Goal: Obtain resource: Obtain resource

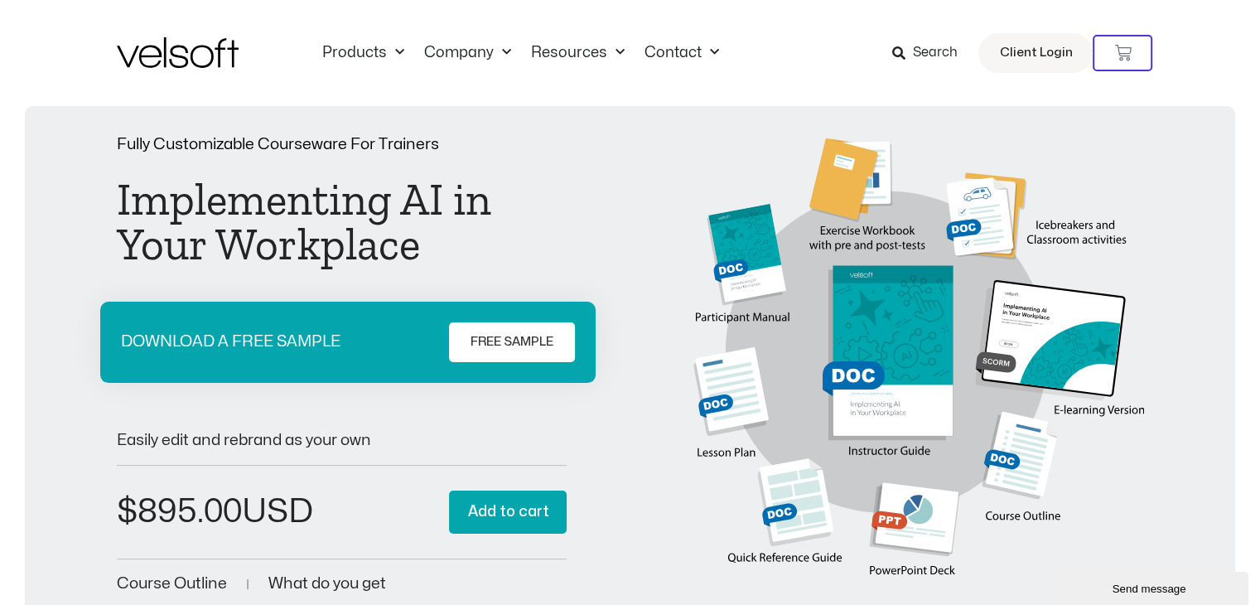
click at [459, 333] on link "FREE SAMPLE" at bounding box center [512, 342] width 126 height 40
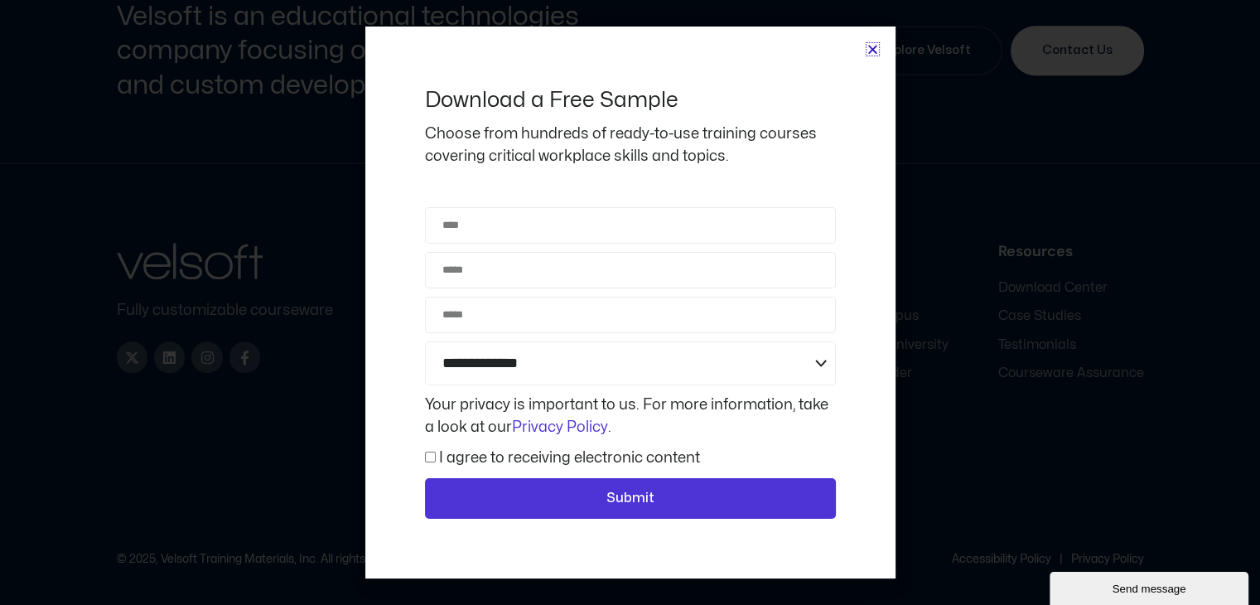
scroll to position [1601, 0]
click at [873, 47] on icon "Close" at bounding box center [873, 49] width 12 height 12
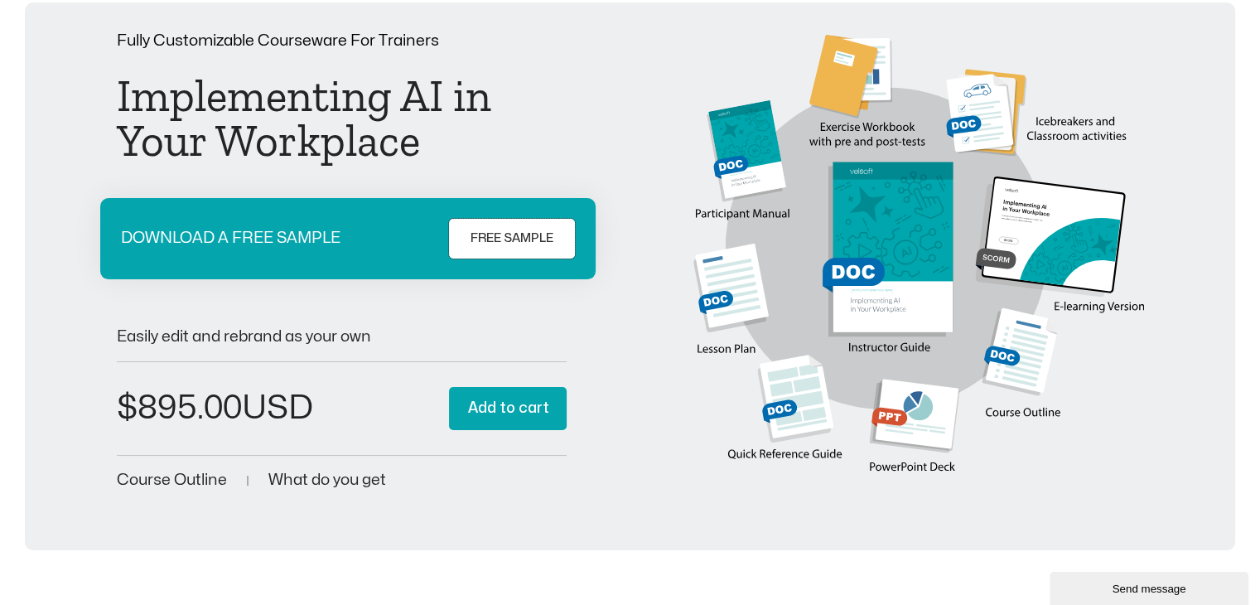
scroll to position [39, 0]
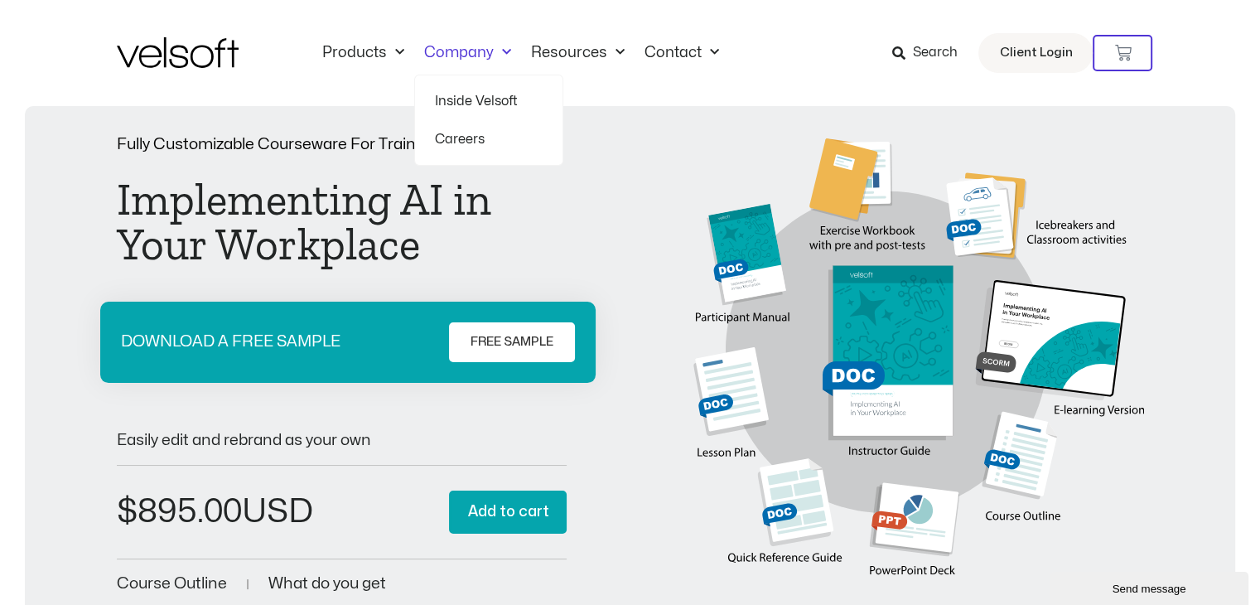
click at [484, 49] on link "Company" at bounding box center [467, 53] width 107 height 18
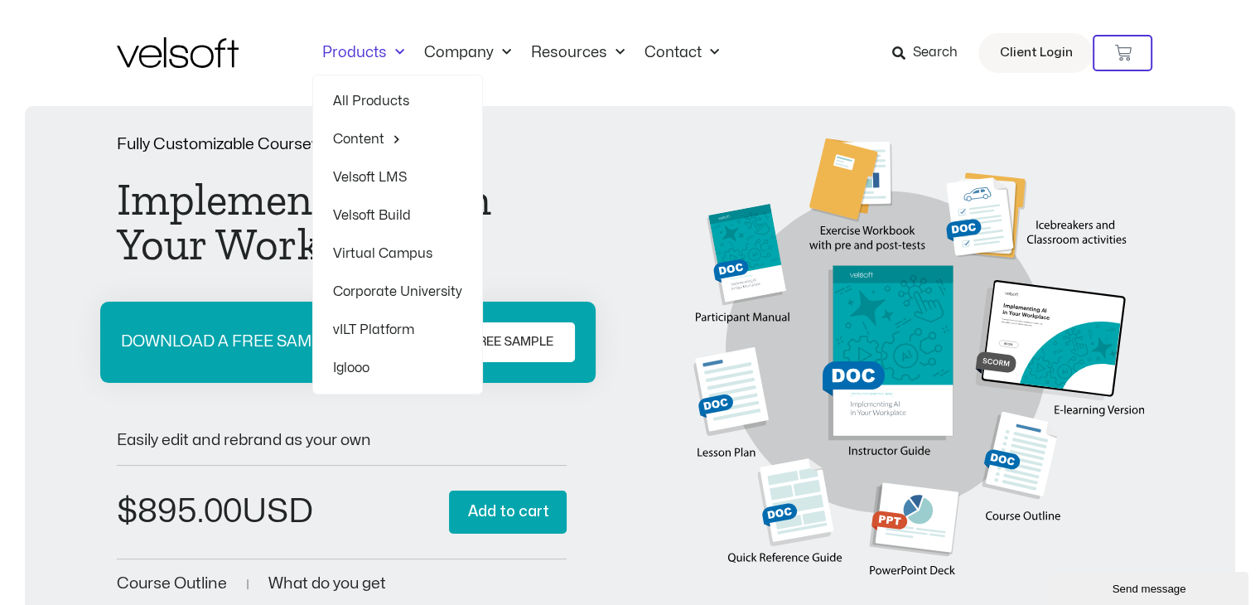
click at [388, 47] on span "Menu" at bounding box center [395, 52] width 17 height 27
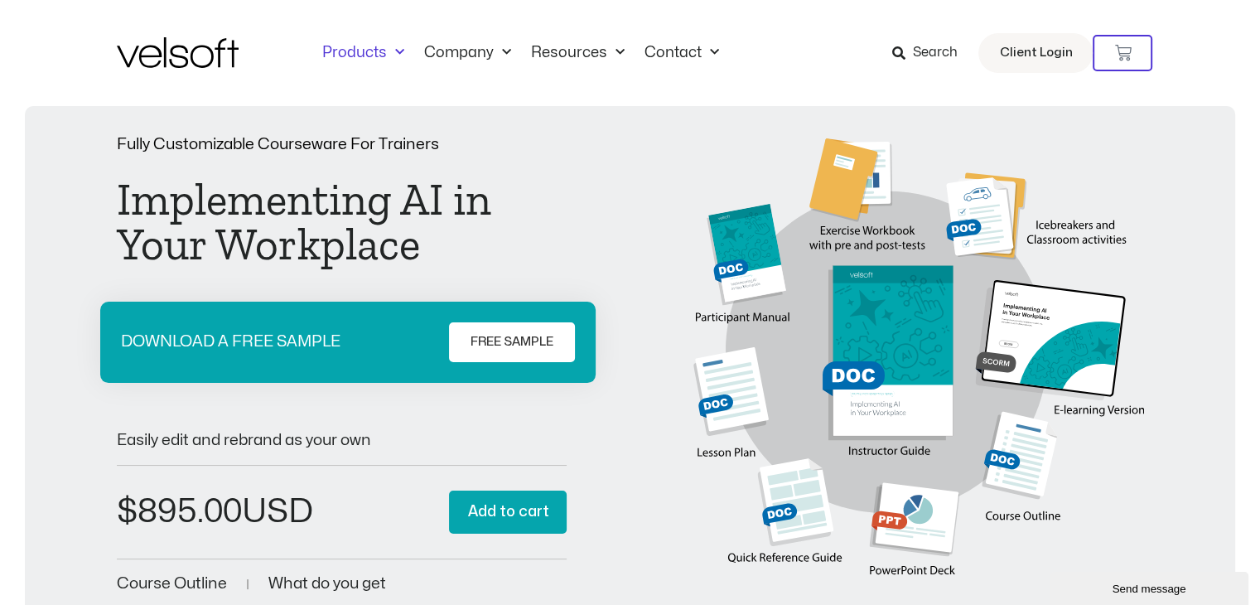
click at [388, 47] on span "Menu" at bounding box center [395, 52] width 17 height 27
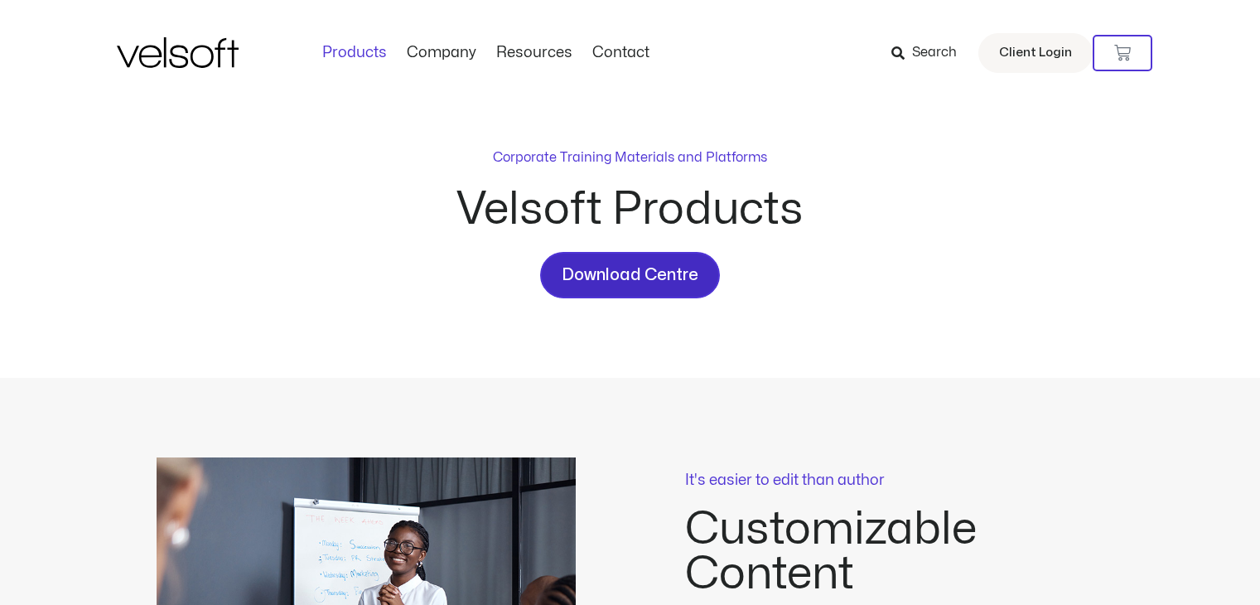
click at [616, 268] on span "Download Centre" at bounding box center [630, 275] width 137 height 27
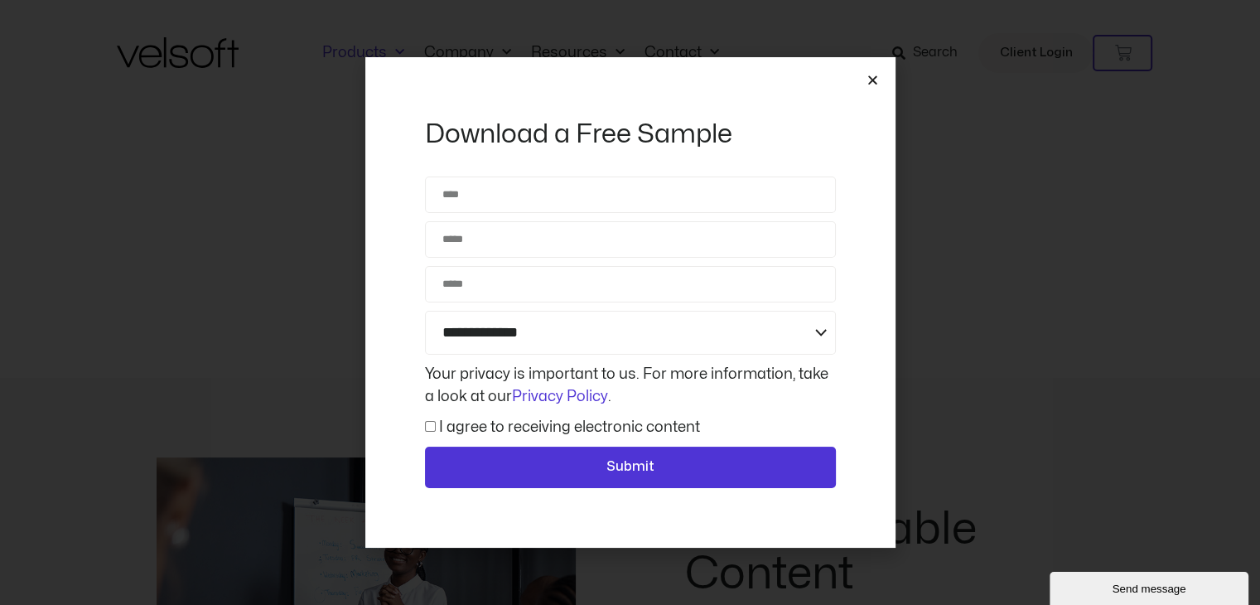
click at [875, 79] on icon "Close" at bounding box center [873, 80] width 12 height 12
